Goal: Navigation & Orientation: Find specific page/section

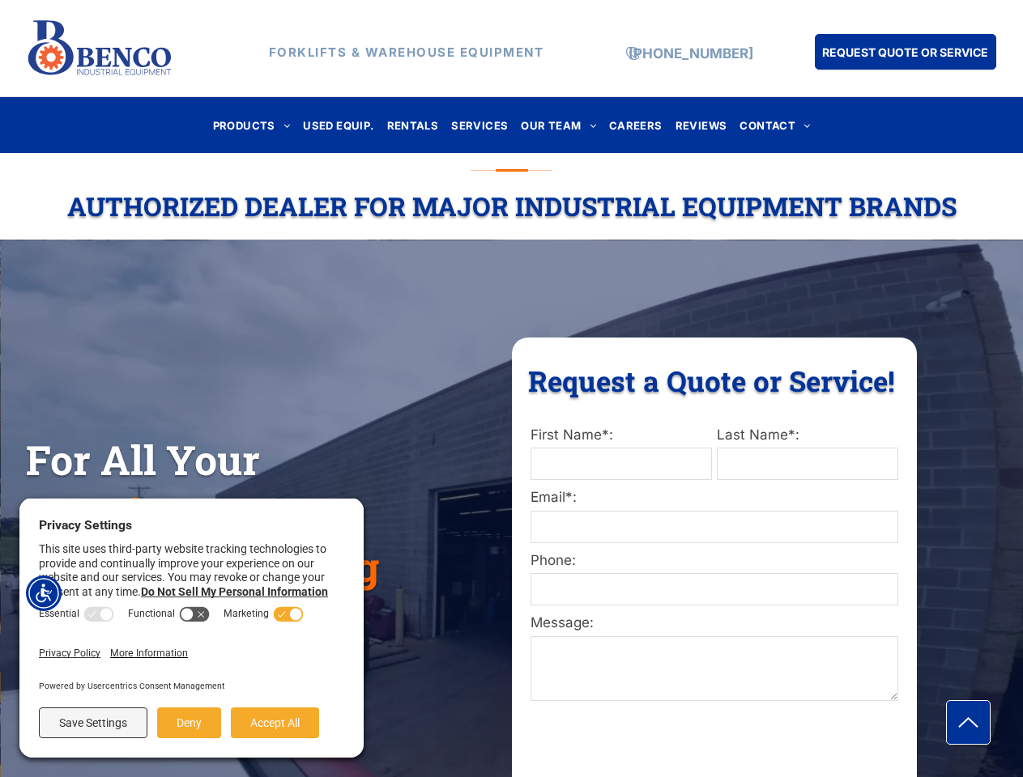
click at [512, 389] on div "Request a Quote or Service! Request a Quote or Service! First Name*: Last Name*…" at bounding box center [714, 586] width 405 height 497
click at [44, 594] on img "Accessibility Menu" at bounding box center [44, 594] width 36 height 36
